Goal: Browse casually: Explore the website without a specific task or goal

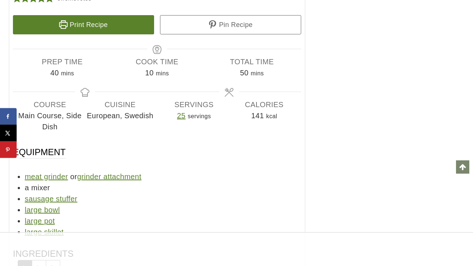
scroll to position [5797, 0]
